Goal: Information Seeking & Learning: Compare options

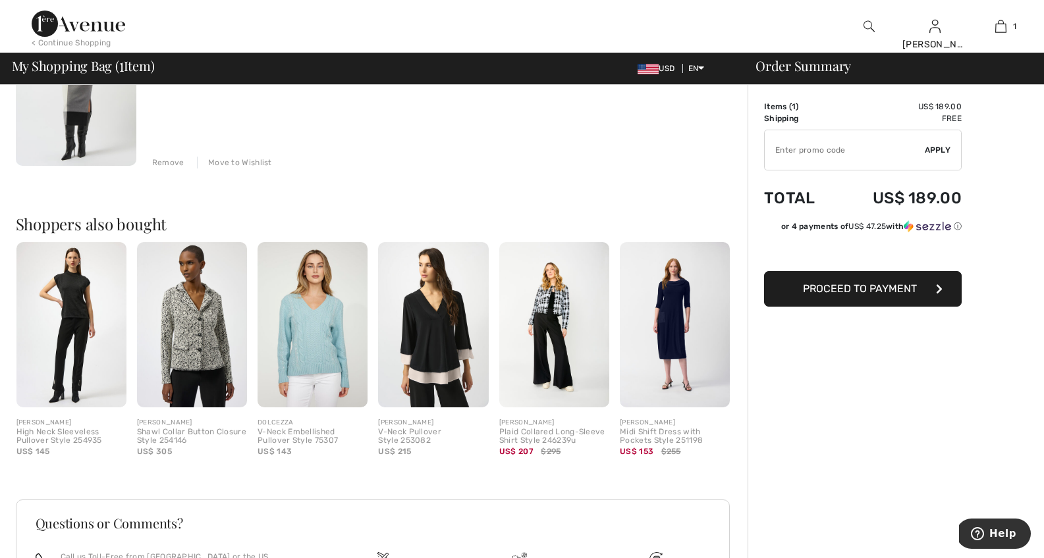
scroll to position [211, 0]
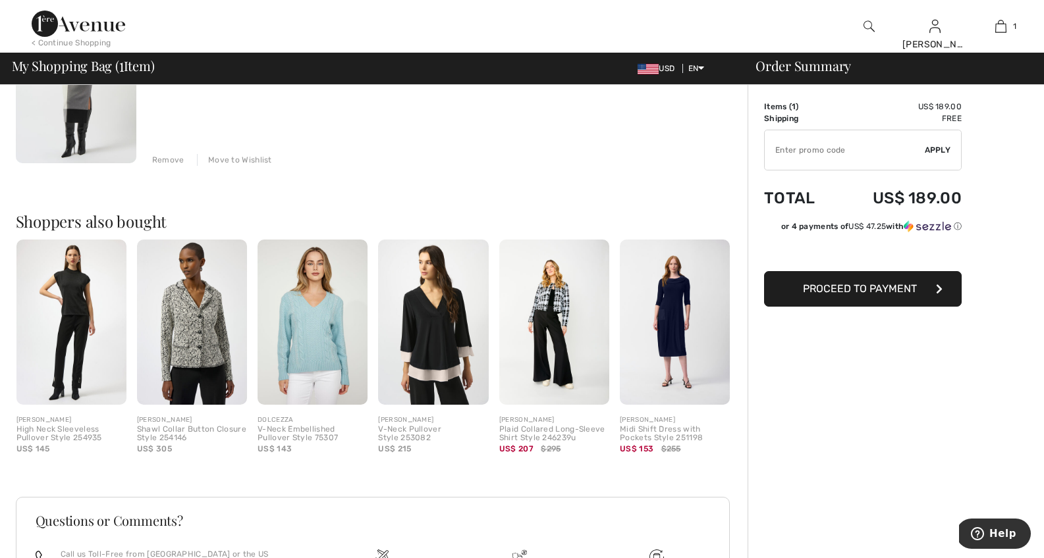
click at [427, 348] on img at bounding box center [433, 322] width 110 height 165
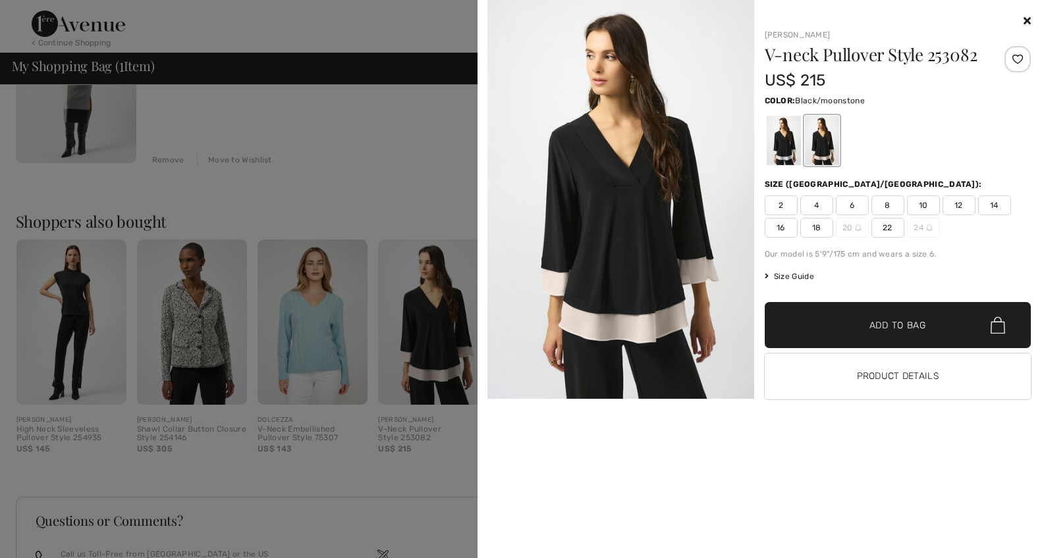
click at [200, 331] on div at bounding box center [522, 279] width 1044 height 558
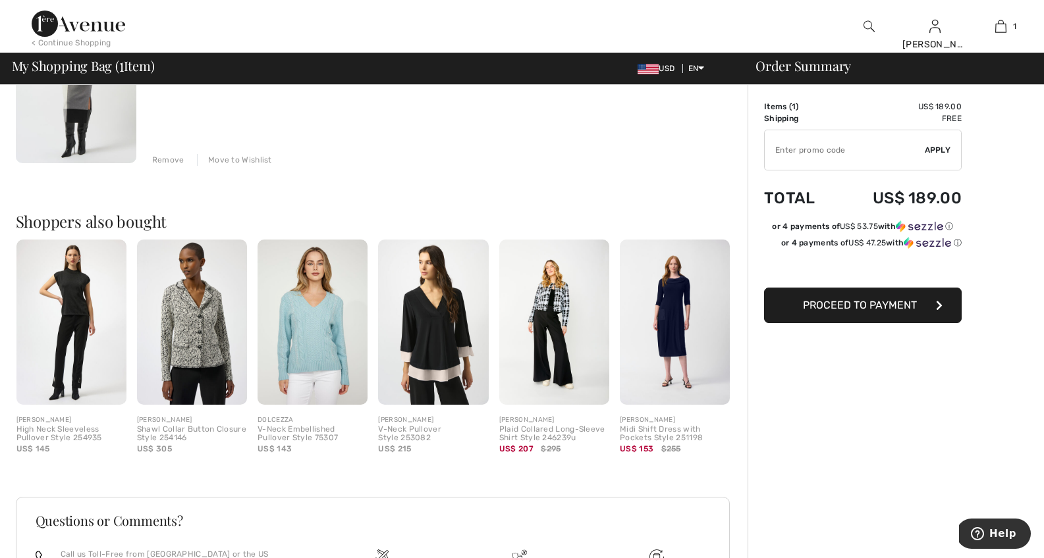
click at [212, 329] on img at bounding box center [192, 322] width 110 height 165
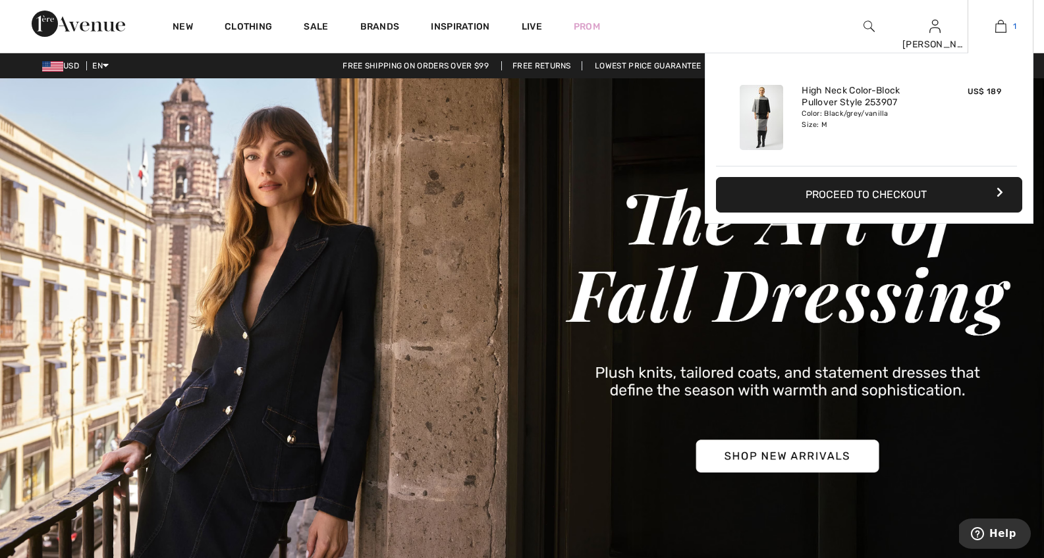
click at [1002, 26] on img at bounding box center [1000, 26] width 11 height 16
click at [850, 102] on link "High Neck Color-Block Pullover Style 253907" at bounding box center [866, 97] width 130 height 24
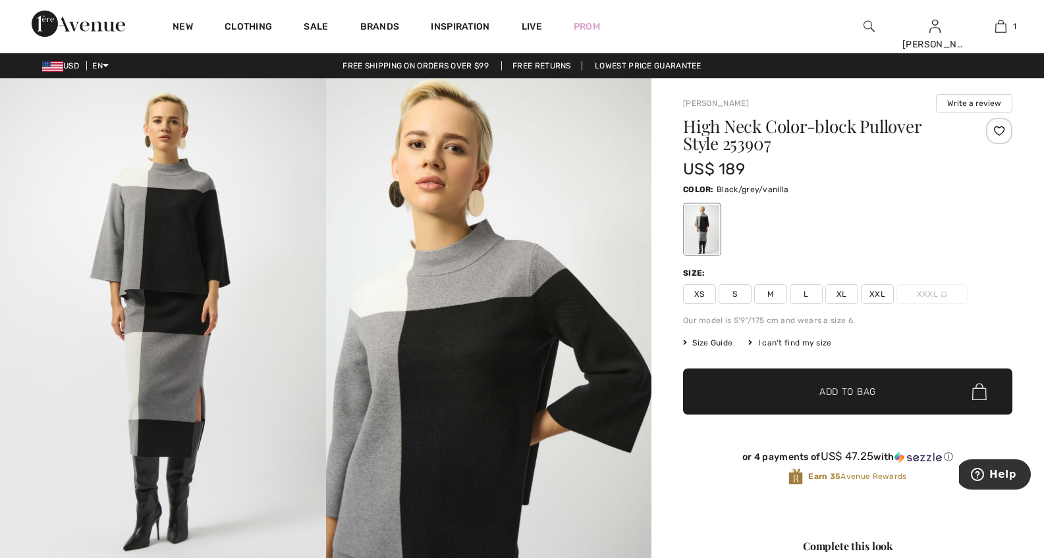
click at [715, 340] on span "Size Guide" at bounding box center [707, 343] width 49 height 12
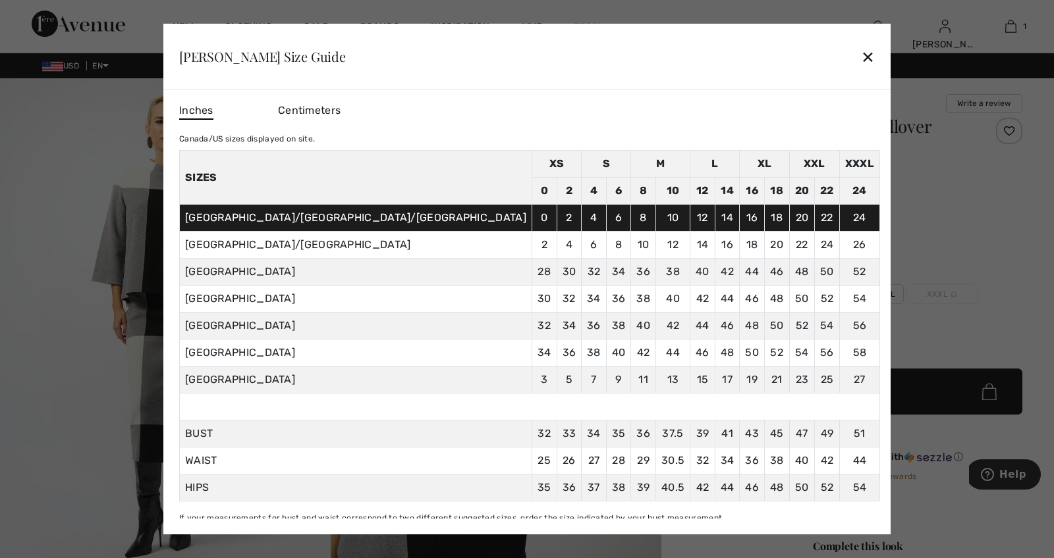
click at [861, 55] on div "✕" at bounding box center [868, 57] width 14 height 28
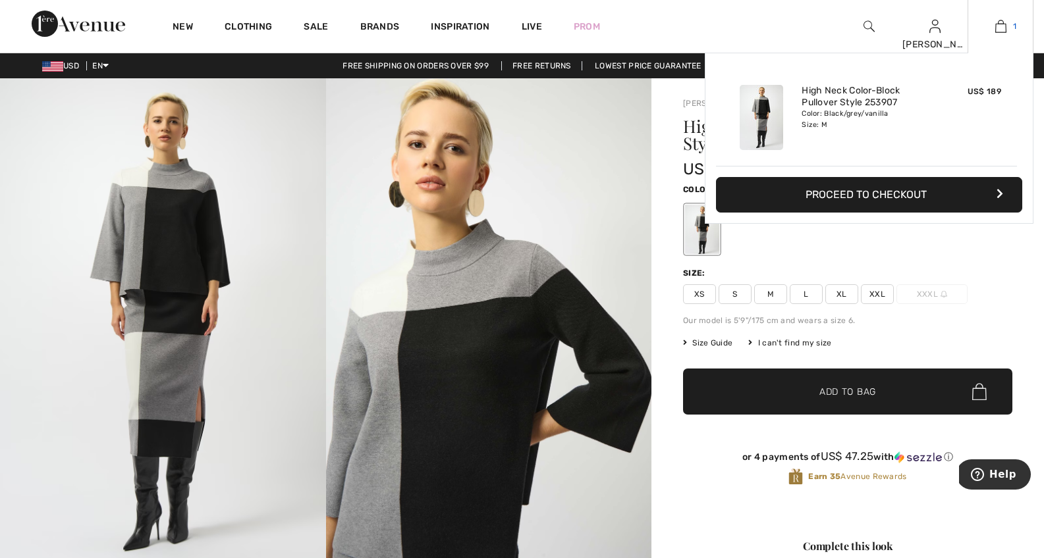
click at [998, 26] on img at bounding box center [1000, 26] width 11 height 16
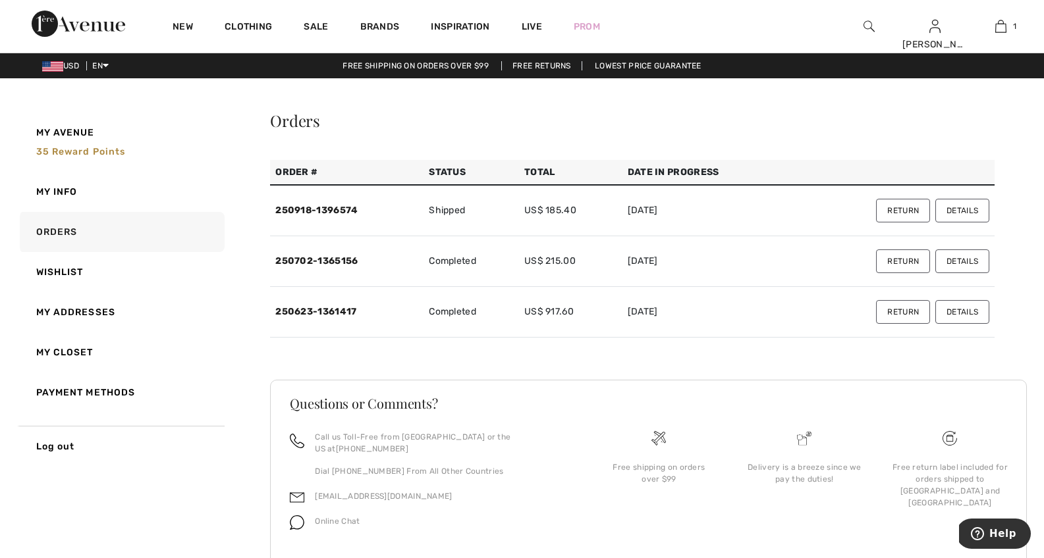
click at [965, 207] on button "Details" at bounding box center [962, 211] width 54 height 24
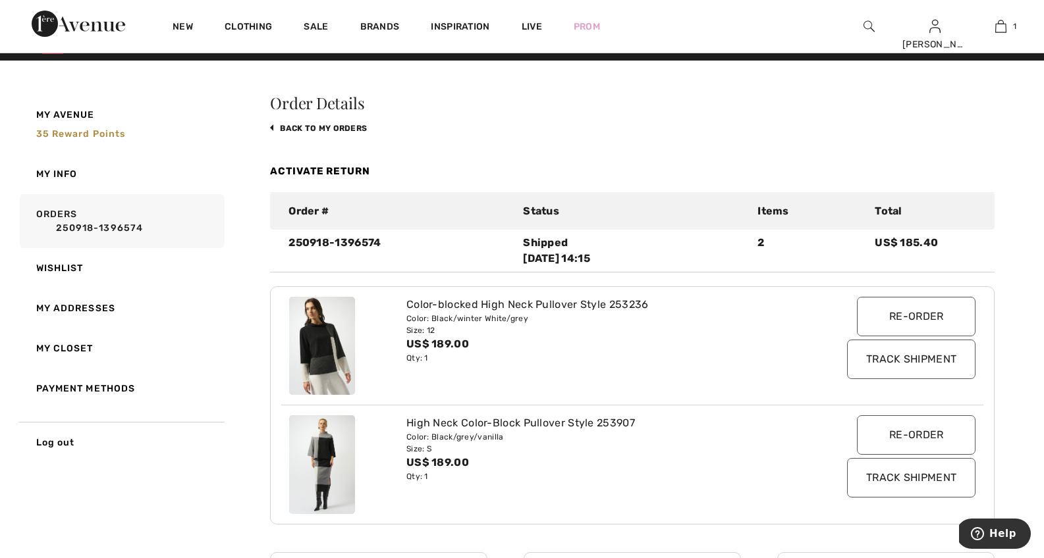
scroll to position [137, 0]
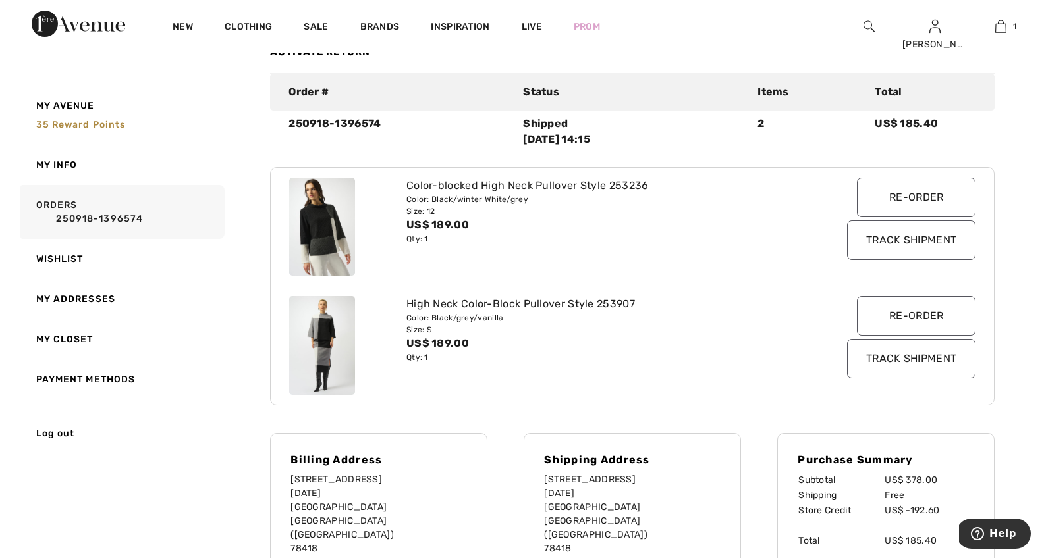
click at [335, 225] on img at bounding box center [322, 227] width 66 height 99
click at [326, 229] on img at bounding box center [322, 227] width 66 height 99
click at [468, 202] on div "Color: Black/winter White/grey" at bounding box center [603, 200] width 394 height 12
click at [310, 221] on img at bounding box center [322, 227] width 66 height 99
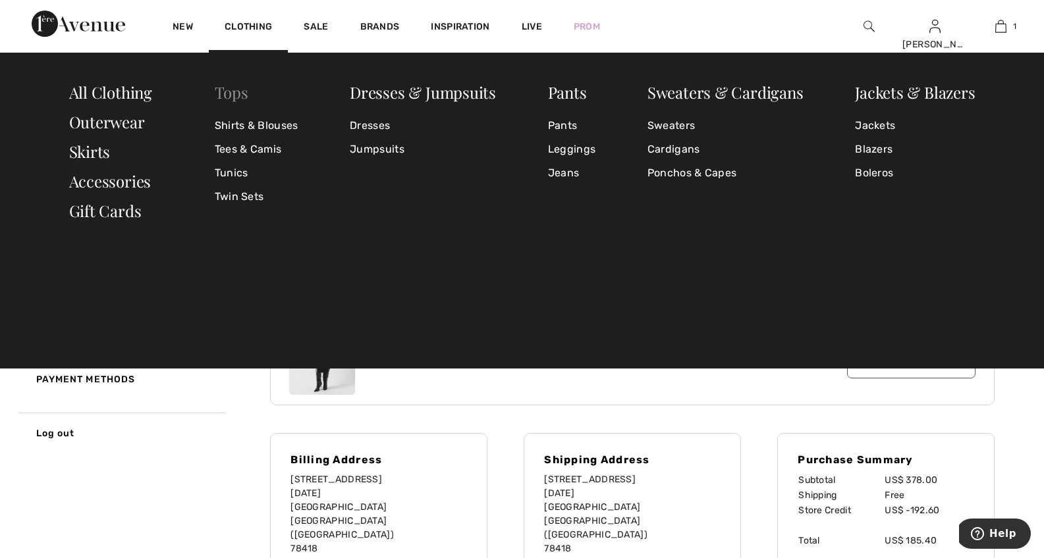
click at [230, 93] on link "Tops" at bounding box center [232, 92] width 34 height 21
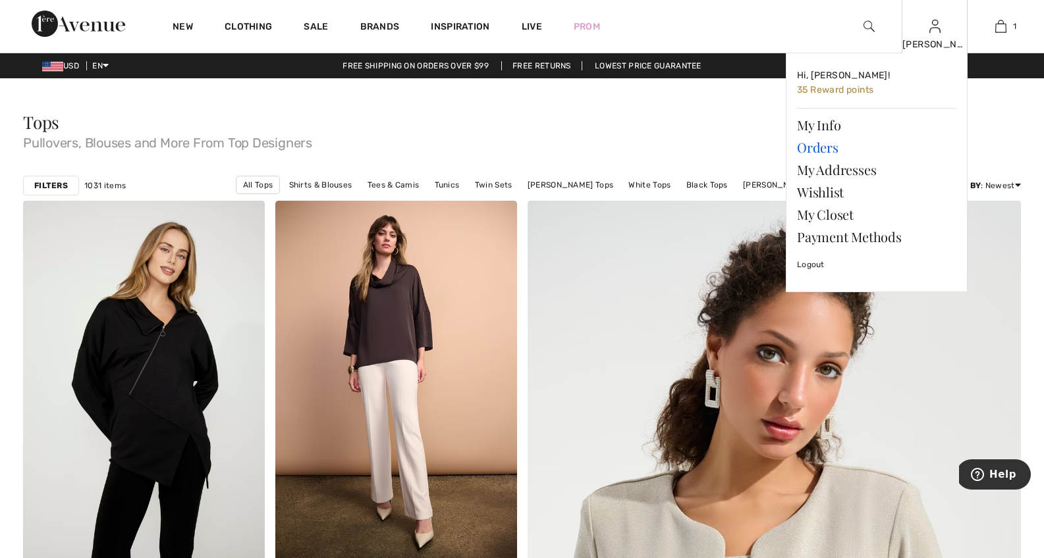
click at [814, 146] on link "Orders" at bounding box center [876, 147] width 159 height 22
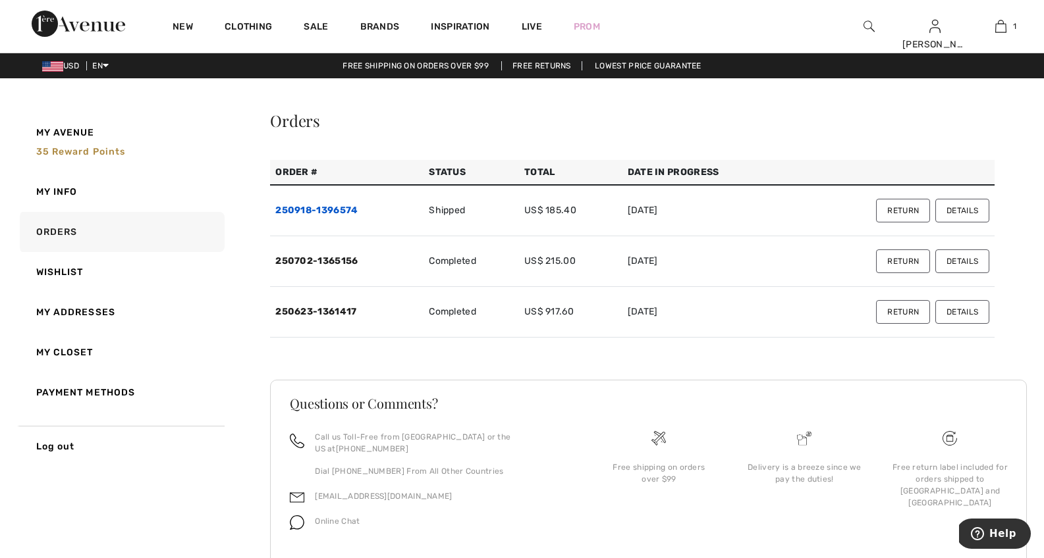
click at [345, 208] on link "250918-1396574" at bounding box center [316, 210] width 82 height 11
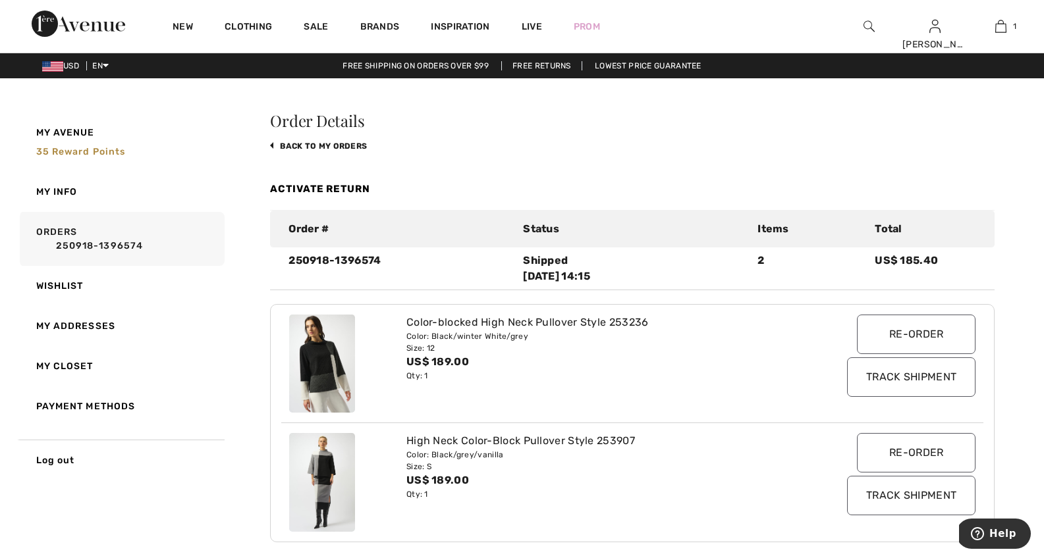
click at [327, 344] on img at bounding box center [322, 364] width 66 height 99
click at [450, 328] on div "Color-blocked High Neck Pullover Style 253236" at bounding box center [603, 323] width 394 height 16
click at [447, 325] on div "Color-blocked High Neck Pullover Style 253236" at bounding box center [603, 323] width 394 height 16
click at [871, 25] on img at bounding box center [868, 26] width 11 height 16
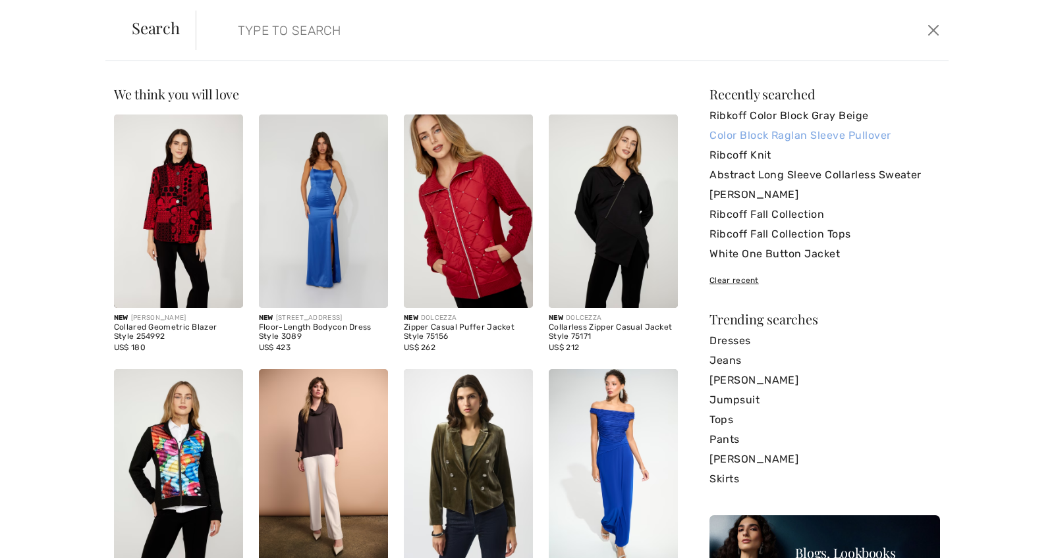
click at [774, 132] on link "Color Block Raglan Sleeve Pullover" at bounding box center [824, 136] width 231 height 20
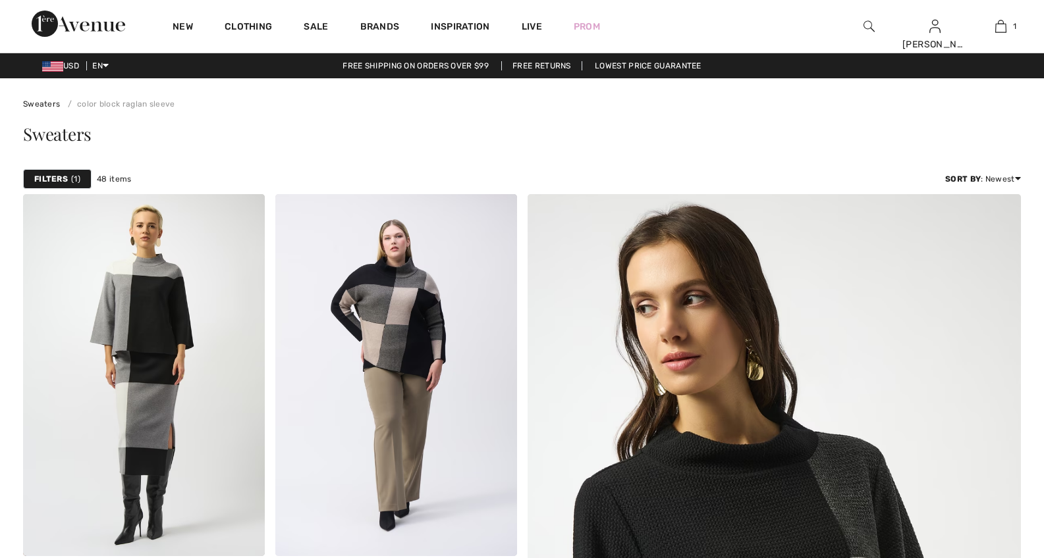
checkbox input "true"
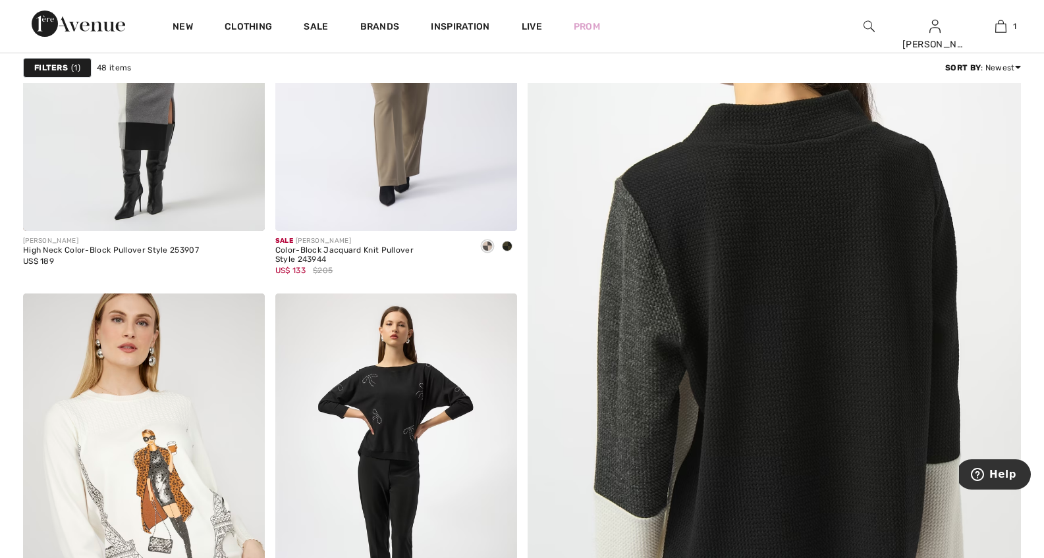
scroll to position [274, 0]
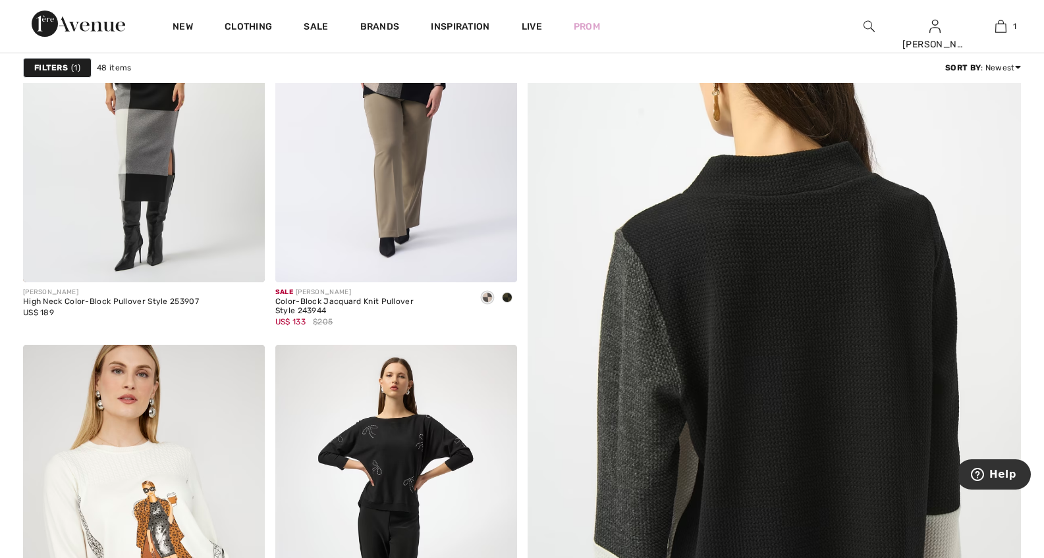
click at [829, 261] on img at bounding box center [774, 364] width 592 height 888
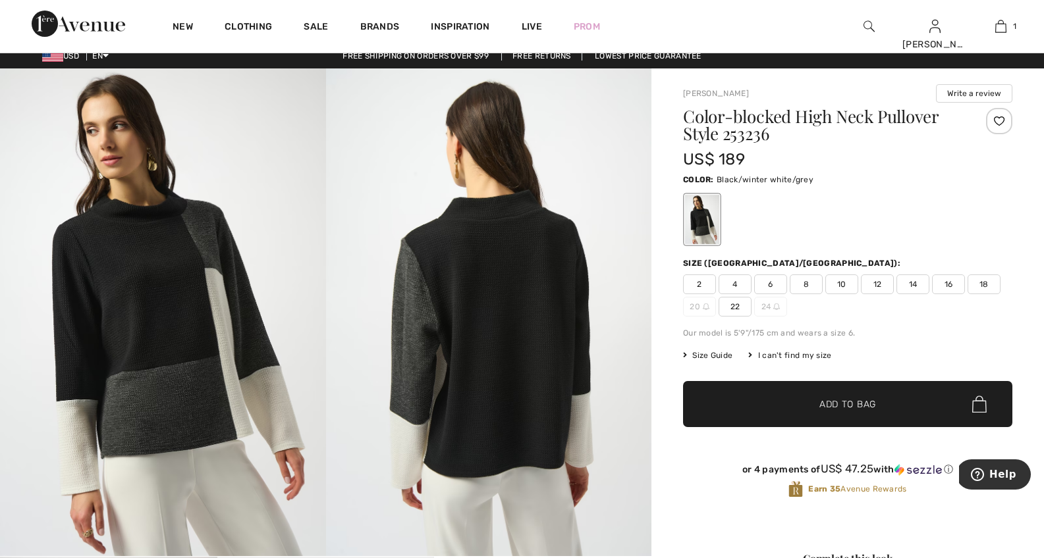
click at [705, 349] on div "Color-blocked High Neck Pullover Style 253236 US$ 189 Color: Black/winter white…" at bounding box center [847, 314] width 329 height 412
click at [717, 352] on span "Size Guide" at bounding box center [707, 356] width 49 height 12
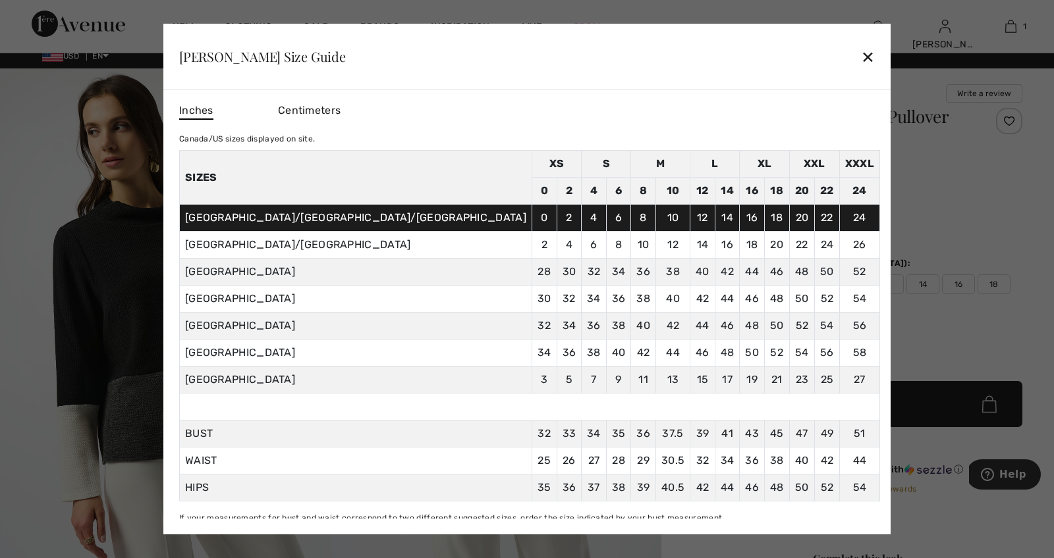
click at [861, 52] on div "✕" at bounding box center [868, 57] width 14 height 28
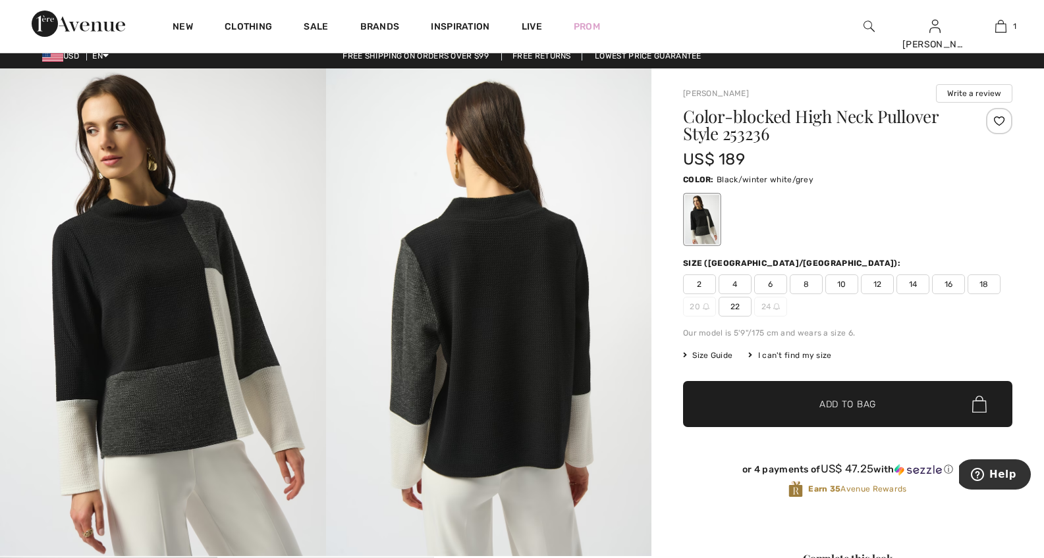
click at [179, 401] on img at bounding box center [163, 312] width 326 height 488
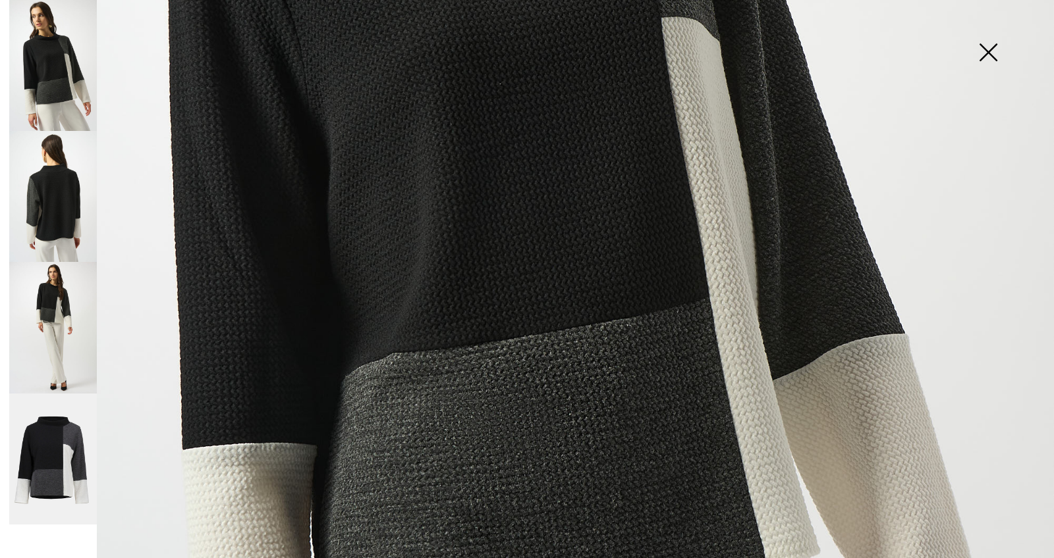
scroll to position [632, 0]
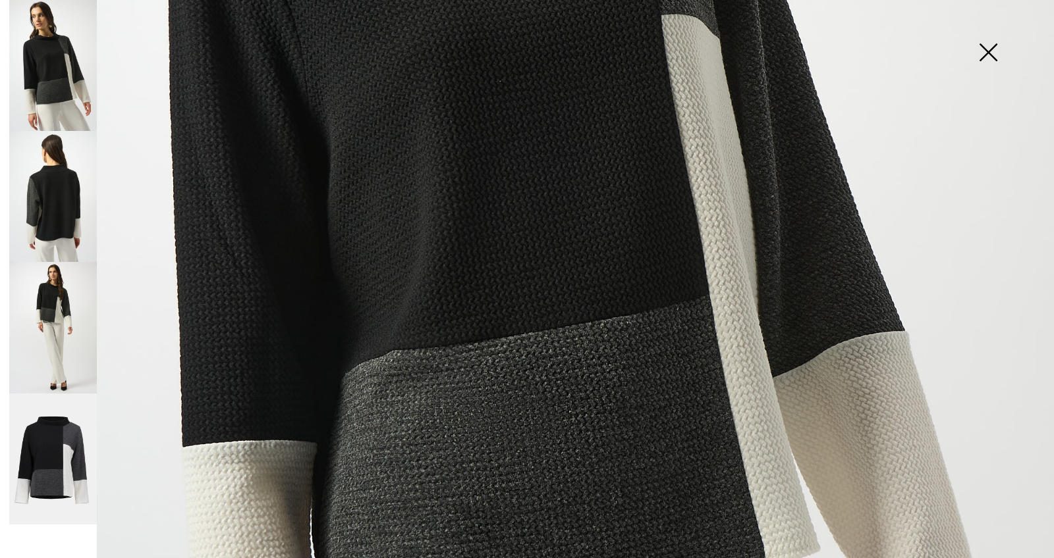
click at [51, 458] on img at bounding box center [53, 460] width 88 height 132
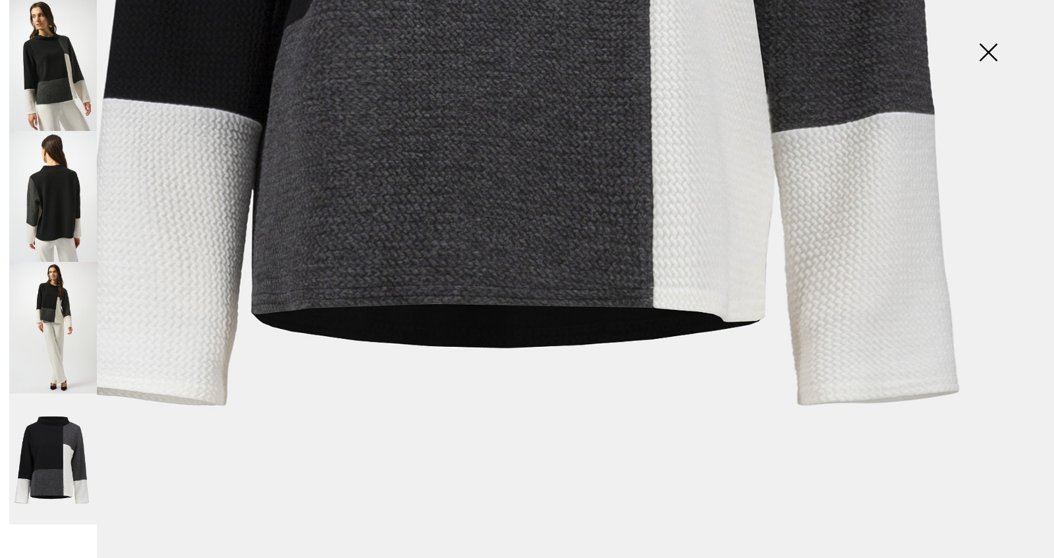
scroll to position [912, 0]
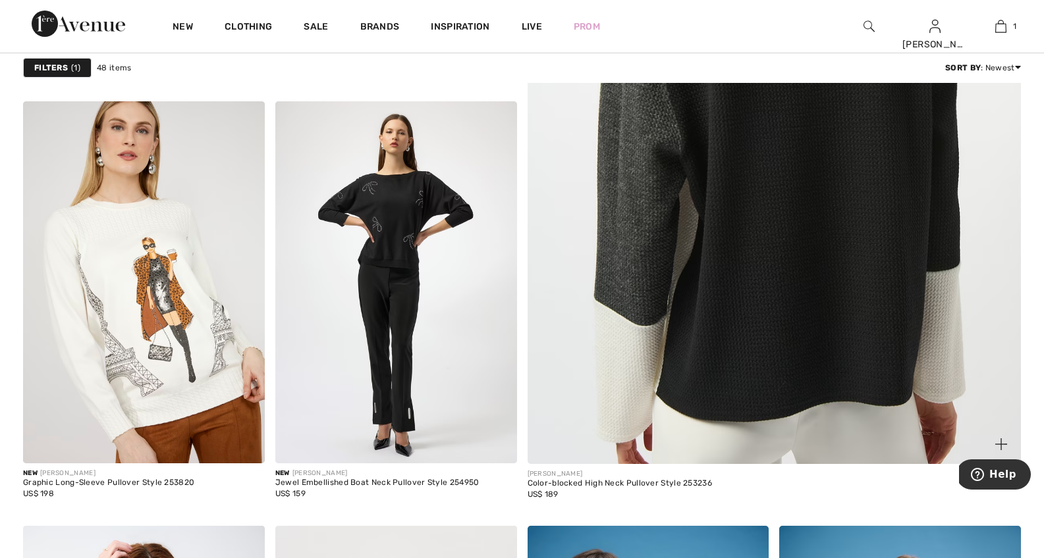
scroll to position [556, 0]
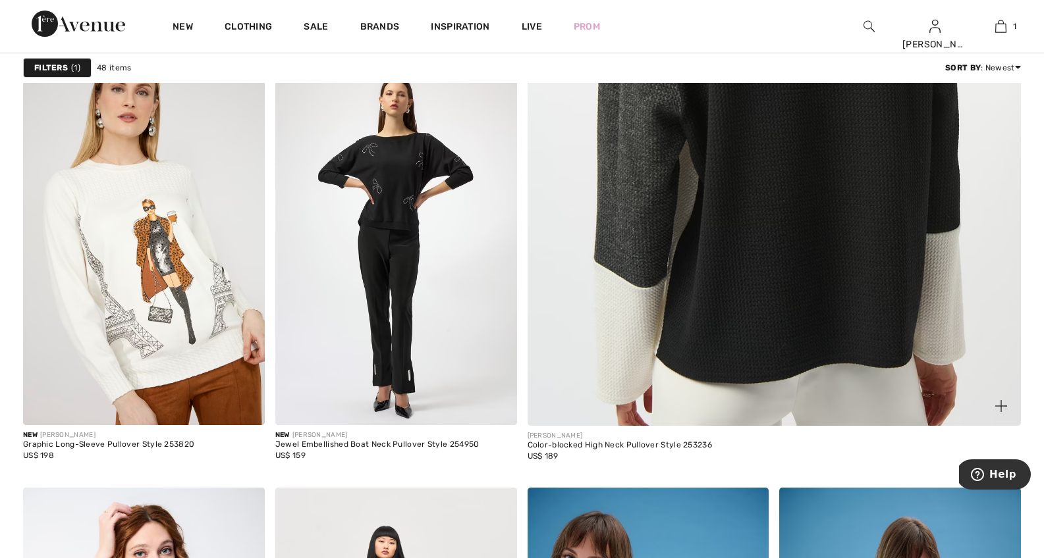
click at [703, 321] on img at bounding box center [774, 82] width 592 height 888
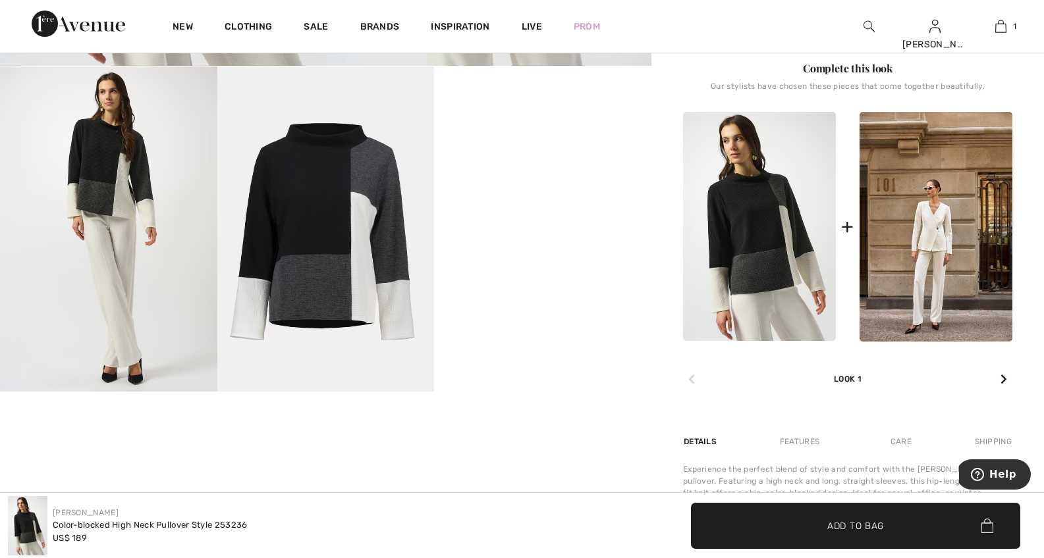
scroll to position [469, 0]
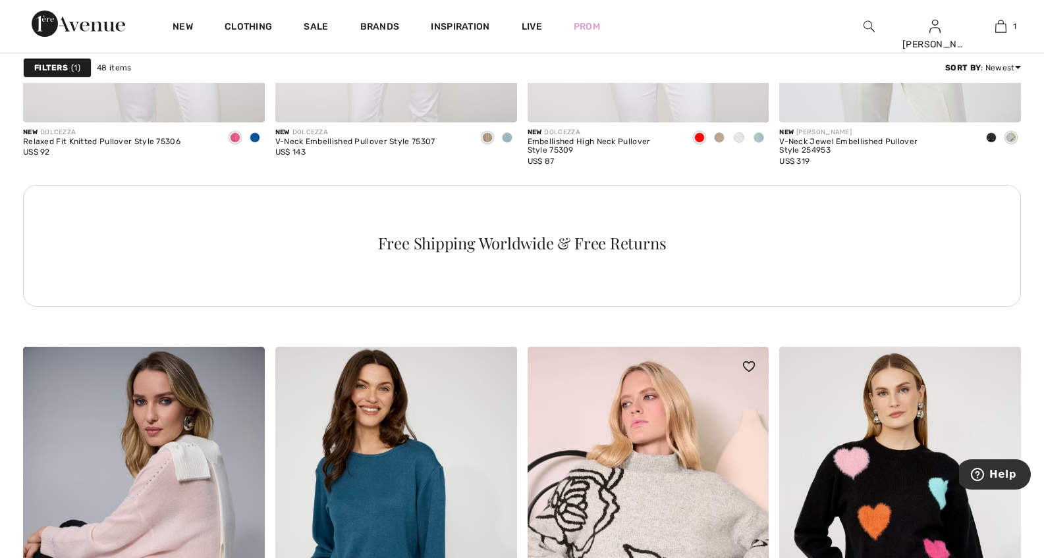
scroll to position [1891, 0]
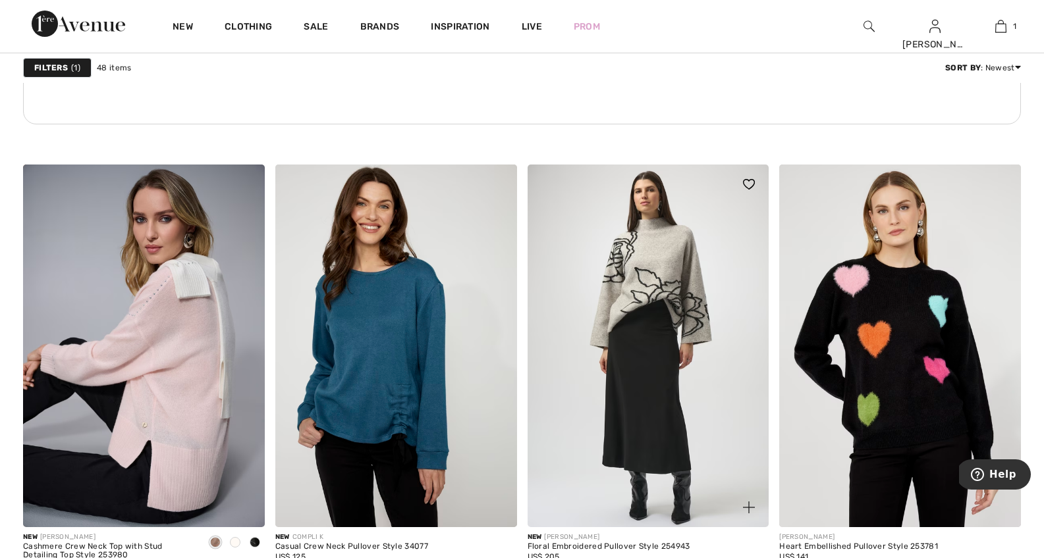
click at [649, 281] on img at bounding box center [649, 346] width 242 height 362
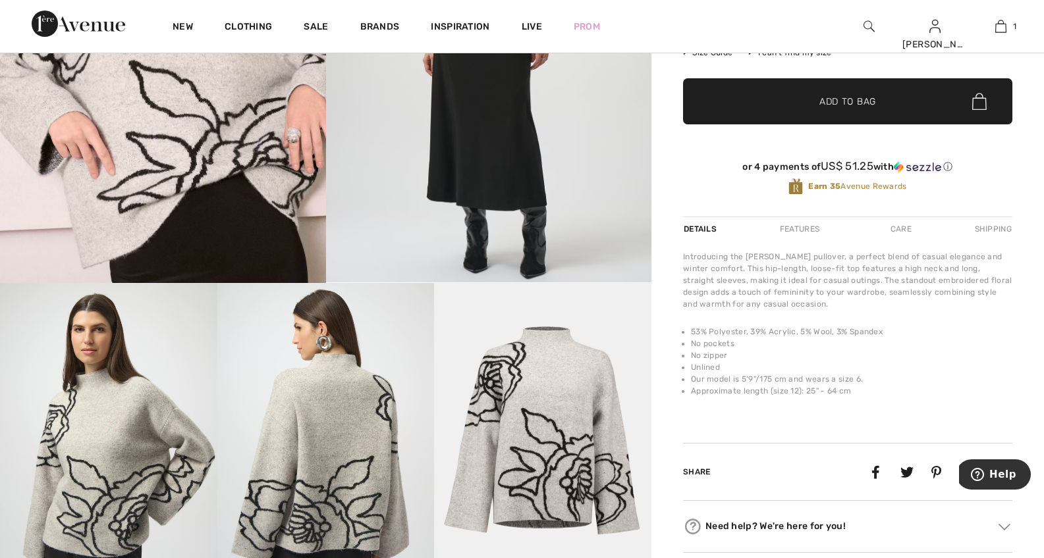
scroll to position [286, 0]
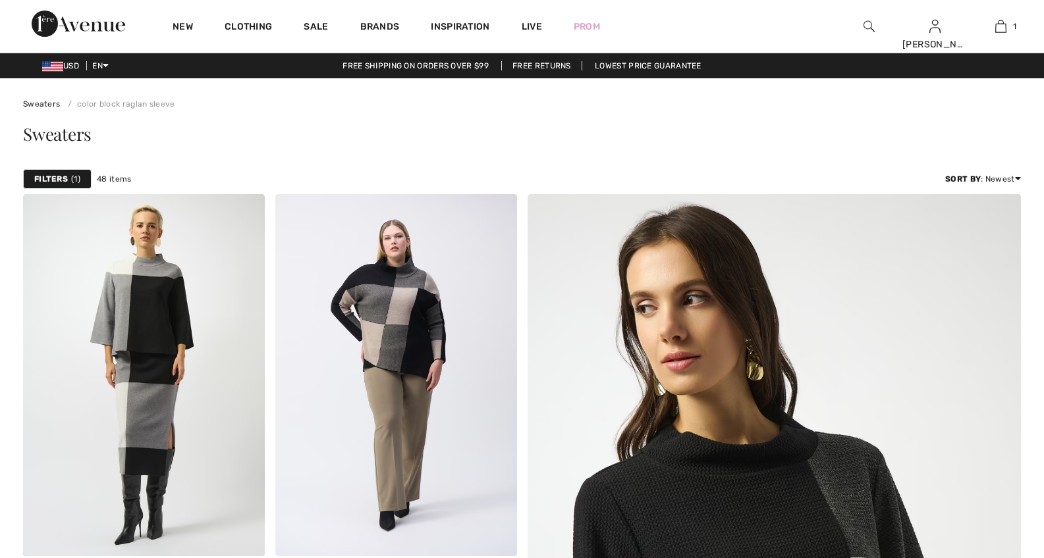
click at [1000, 28] on img at bounding box center [1000, 26] width 11 height 16
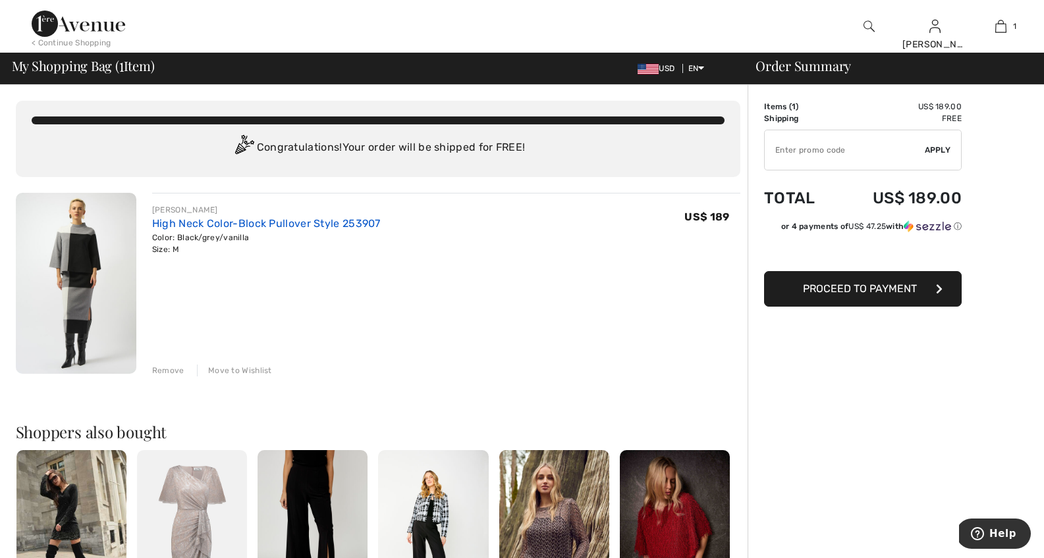
click at [224, 220] on link "High Neck Color-Block Pullover Style 253907" at bounding box center [266, 223] width 229 height 13
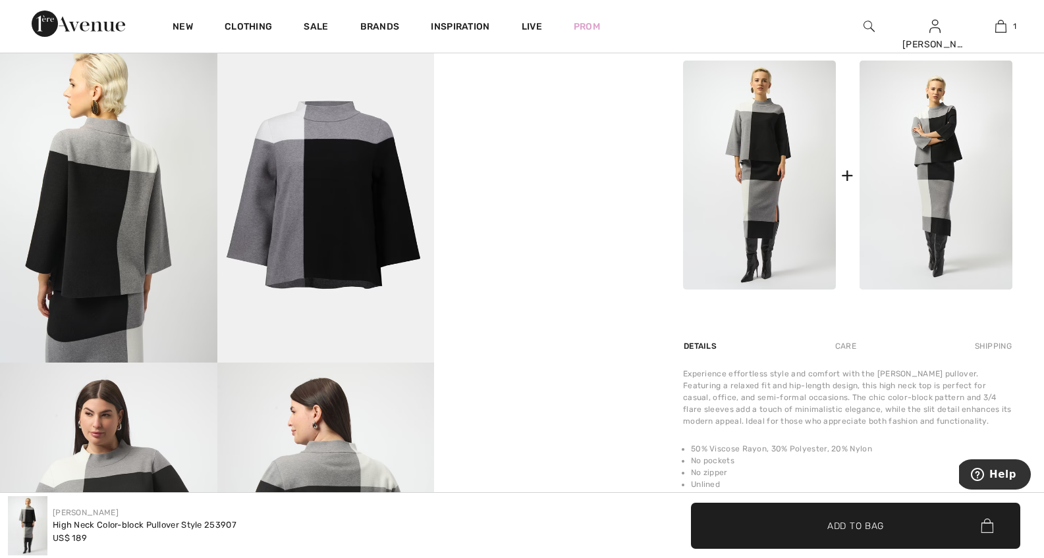
scroll to position [578, 0]
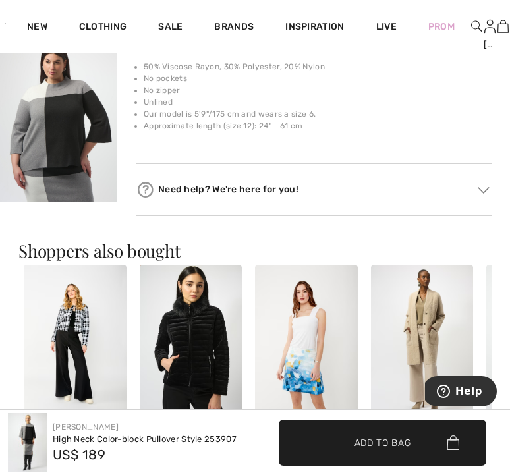
scroll to position [935, 0]
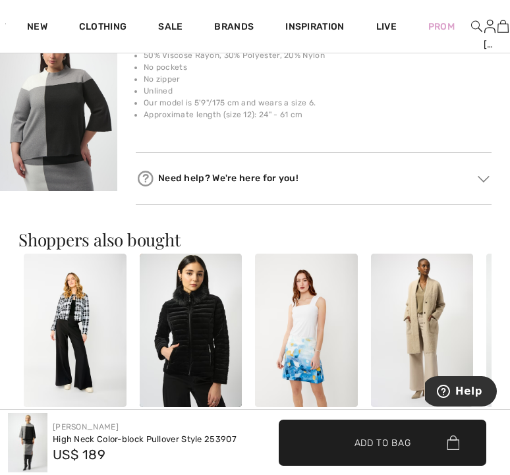
click at [426, 326] on img at bounding box center [422, 330] width 103 height 153
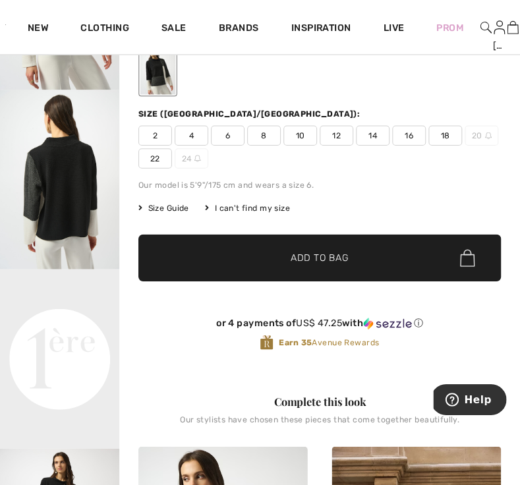
scroll to position [99, 0]
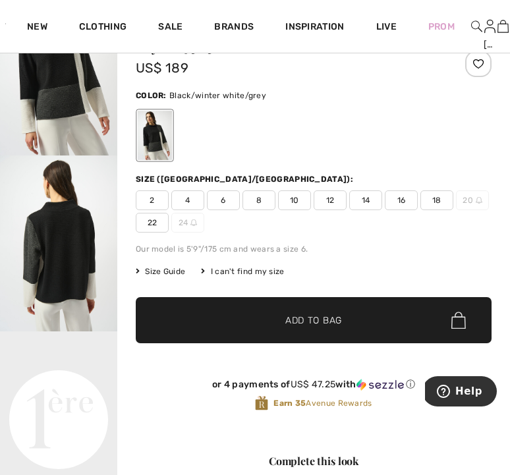
click at [173, 267] on span "Size Guide" at bounding box center [160, 271] width 49 height 12
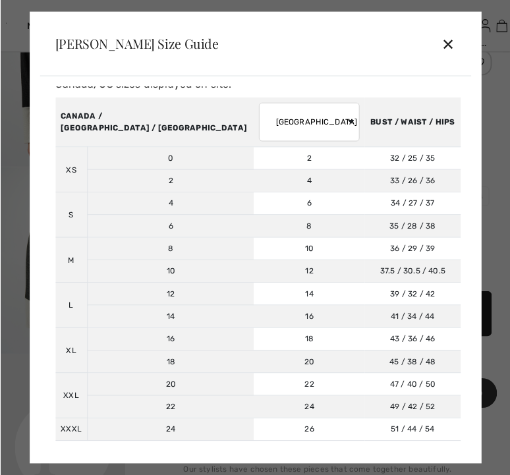
scroll to position [45, 0]
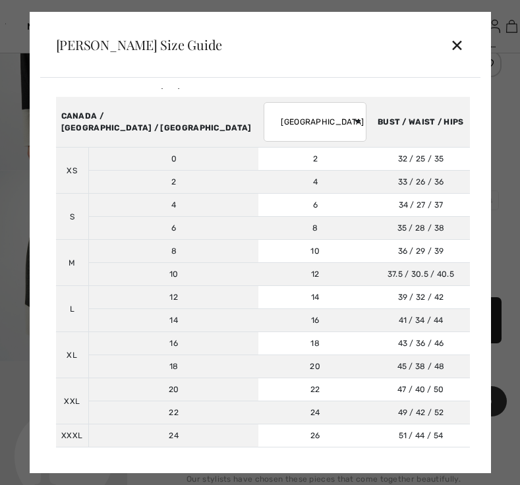
click at [456, 43] on div "✕" at bounding box center [457, 45] width 14 height 28
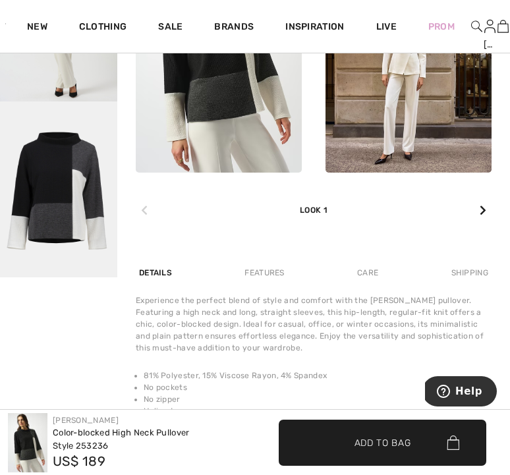
scroll to position [705, 0]
